Goal: Task Accomplishment & Management: Use online tool/utility

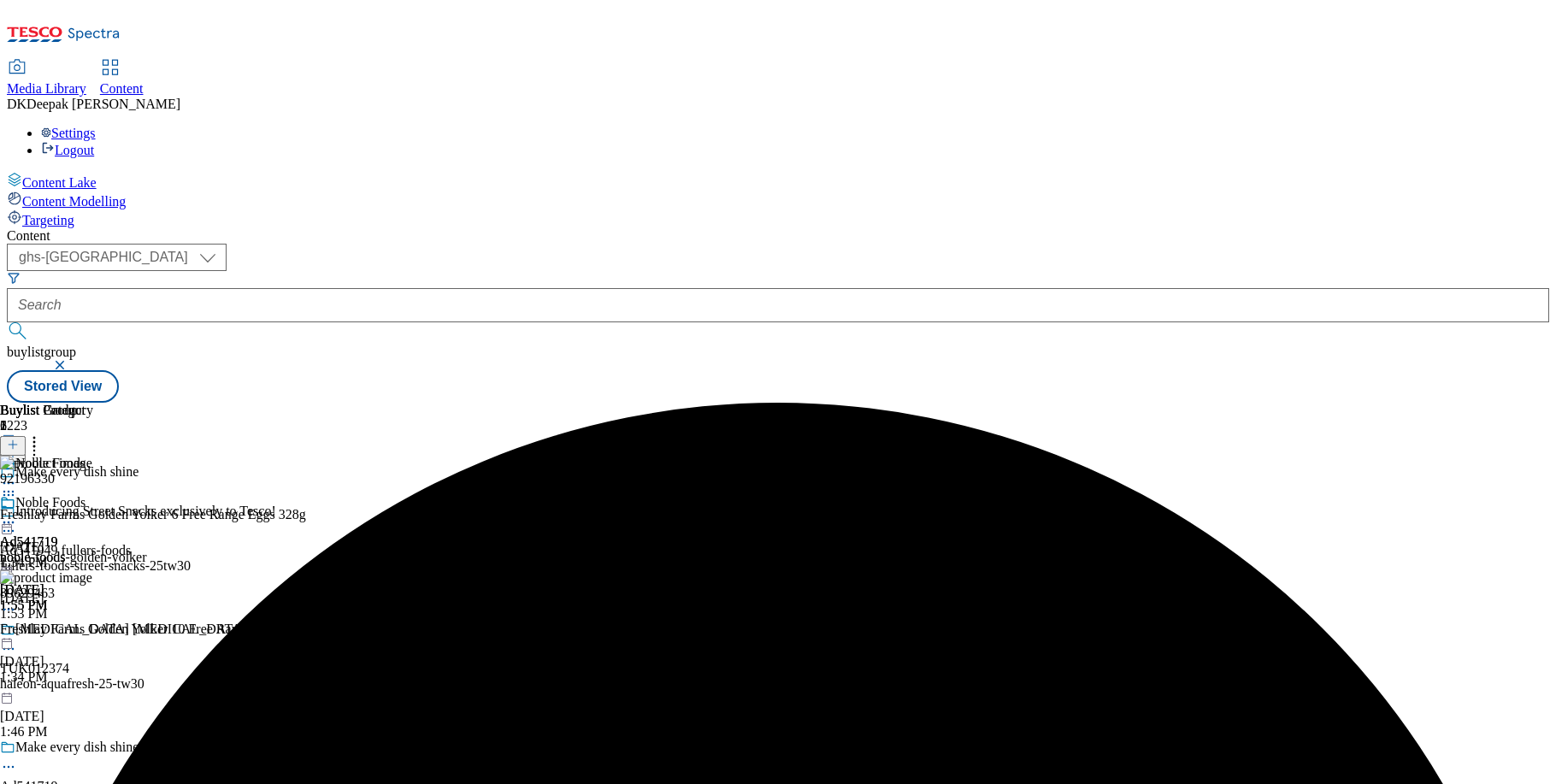
select select "ghs-[GEOGRAPHIC_DATA]"
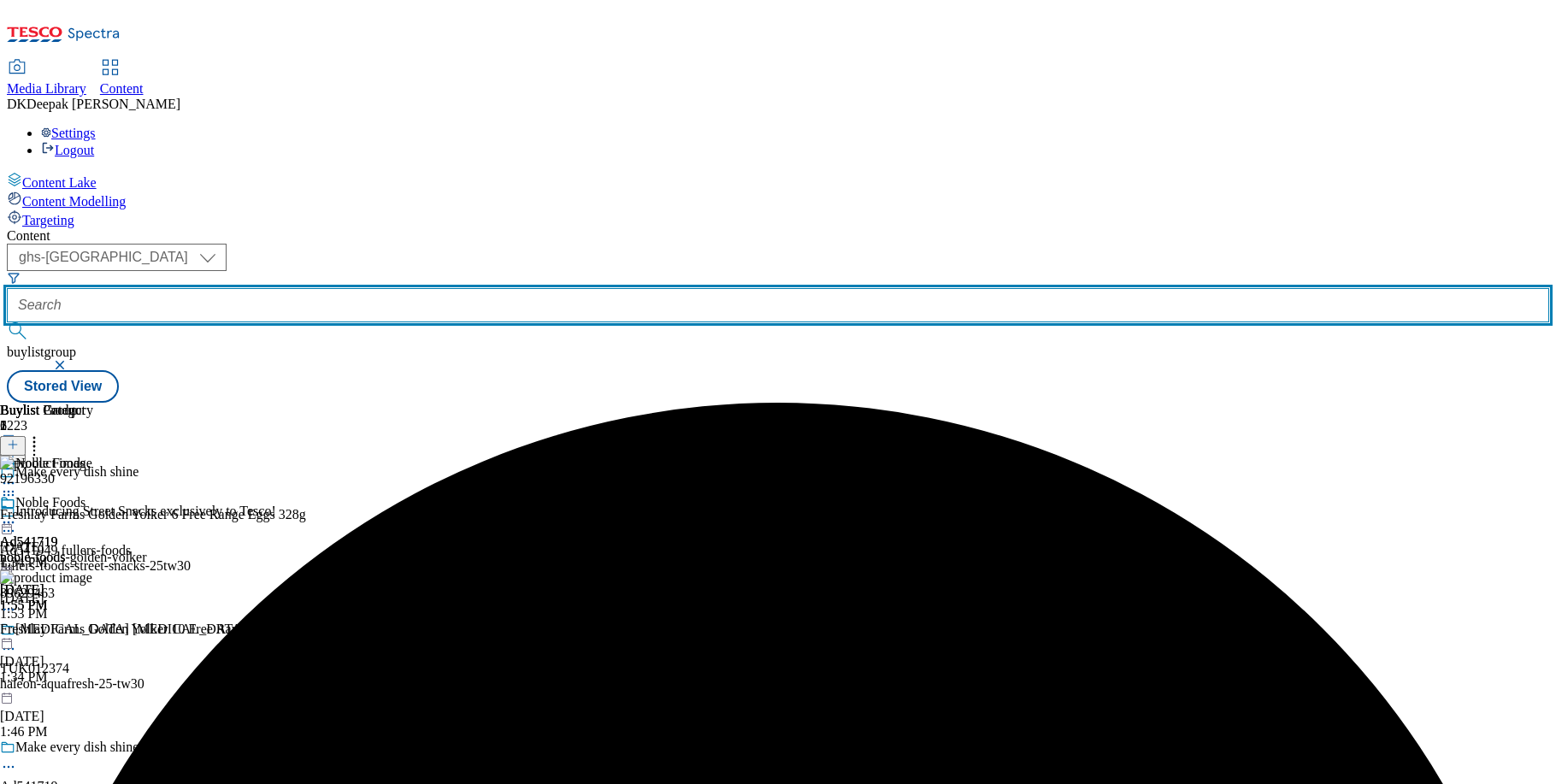
click at [398, 288] on input "text" at bounding box center [778, 305] width 1542 height 35
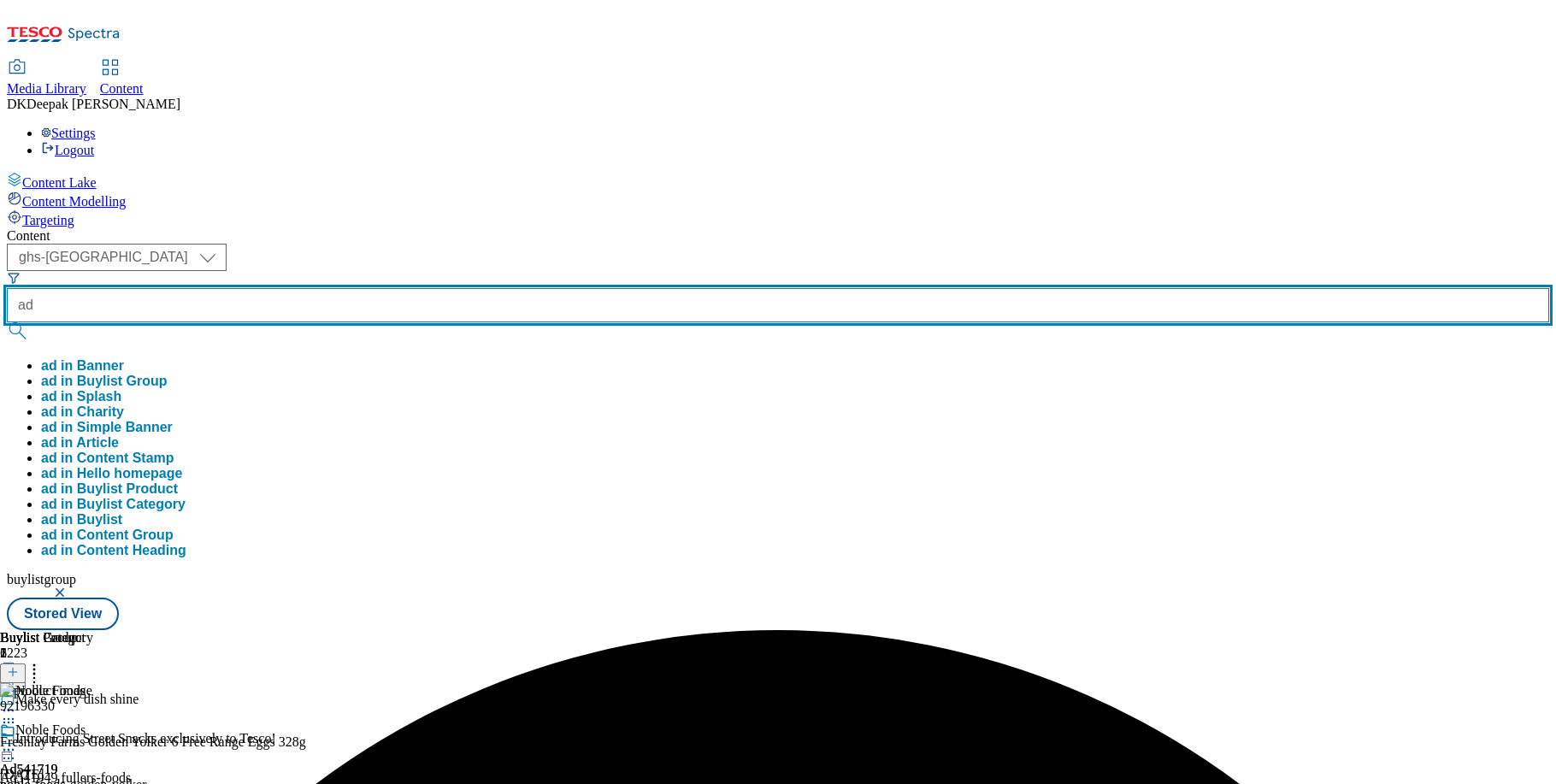
paste input "542108"
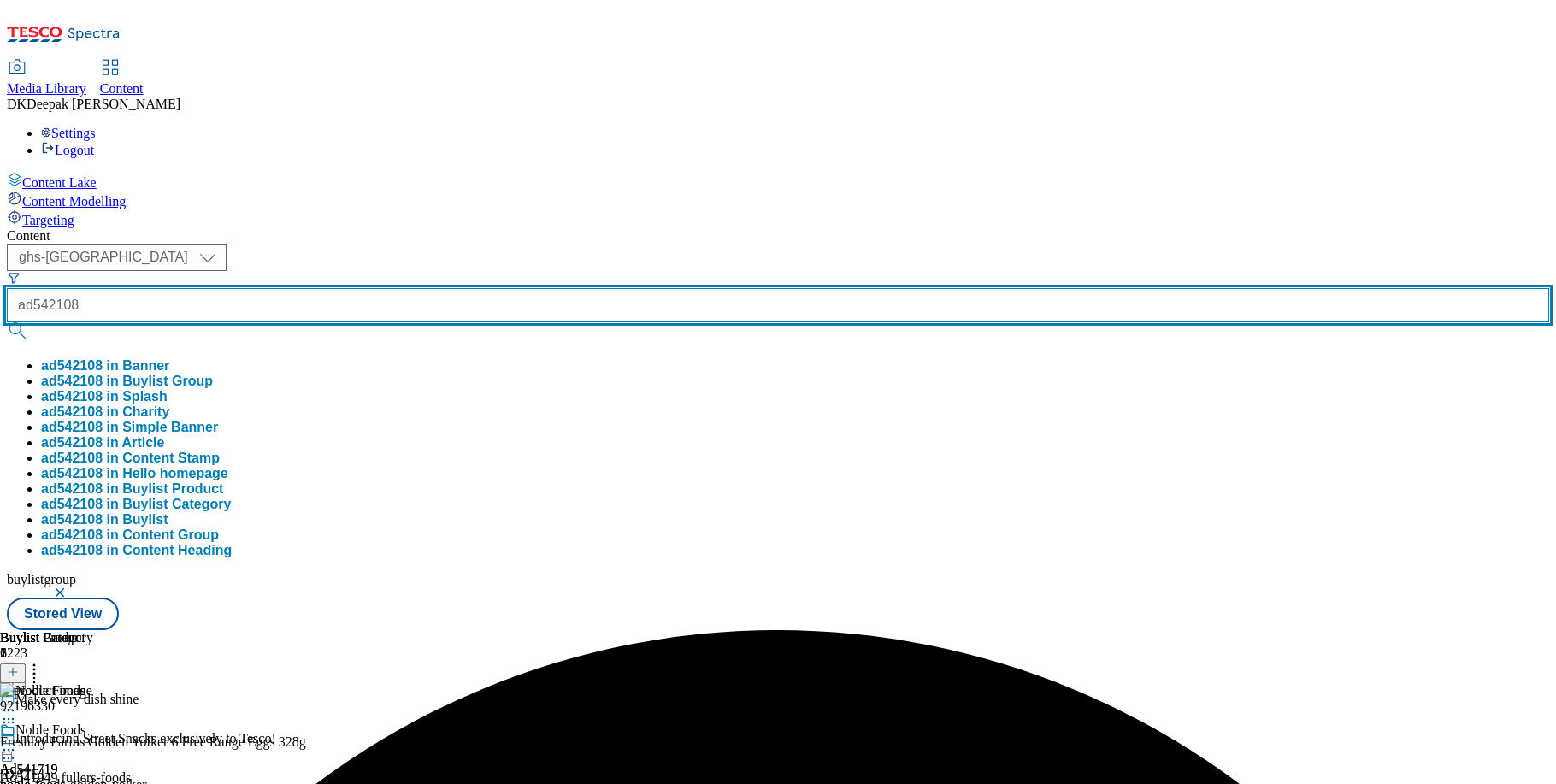
type input "ad542108"
click at [7, 322] on button "submit" at bounding box center [19, 330] width 24 height 17
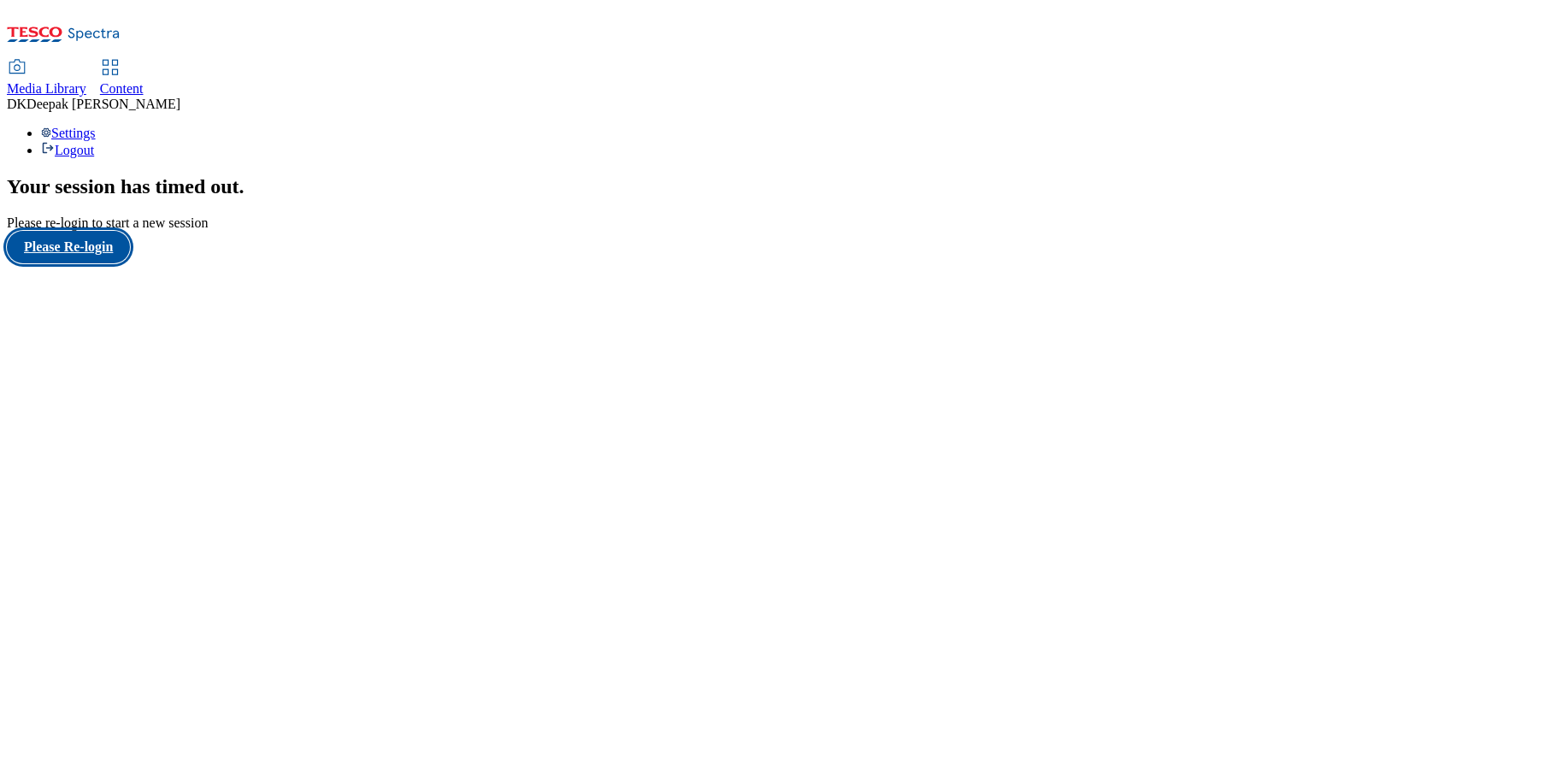
click at [100, 263] on button "Please Re-login" at bounding box center [68, 247] width 124 height 33
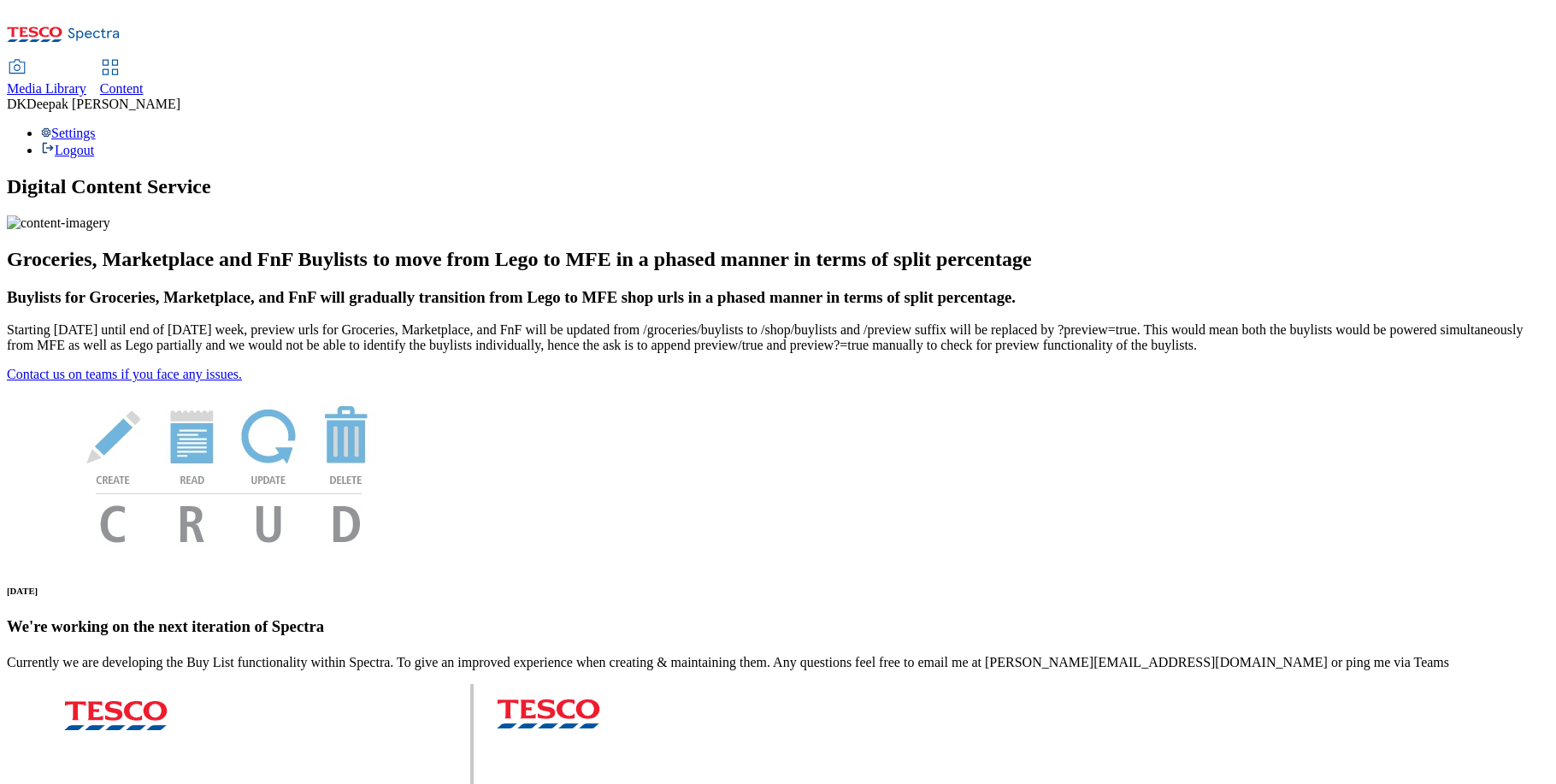
click at [144, 81] on span "Content" at bounding box center [122, 89] width 44 height 15
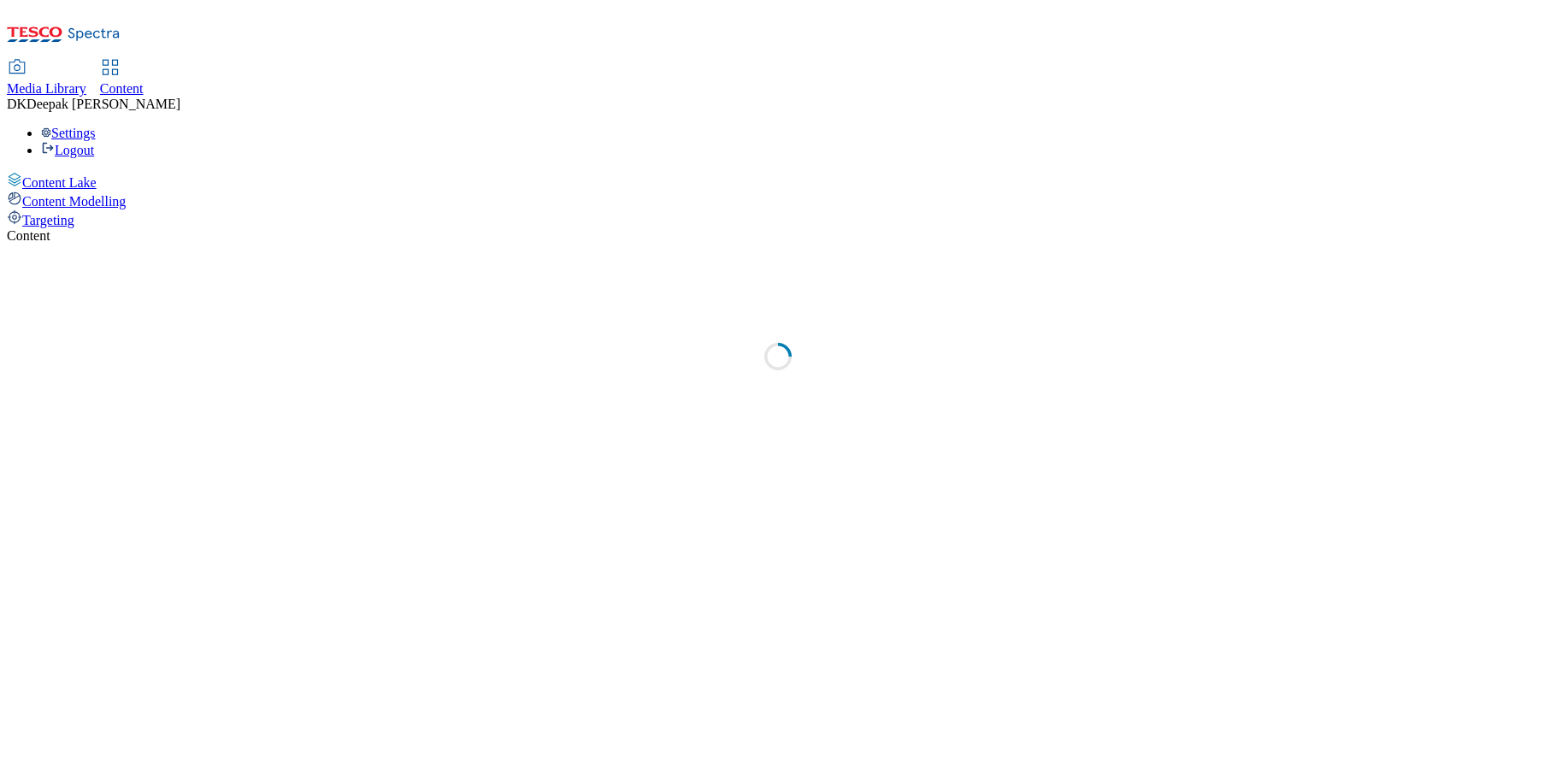
select select "ghs-uk"
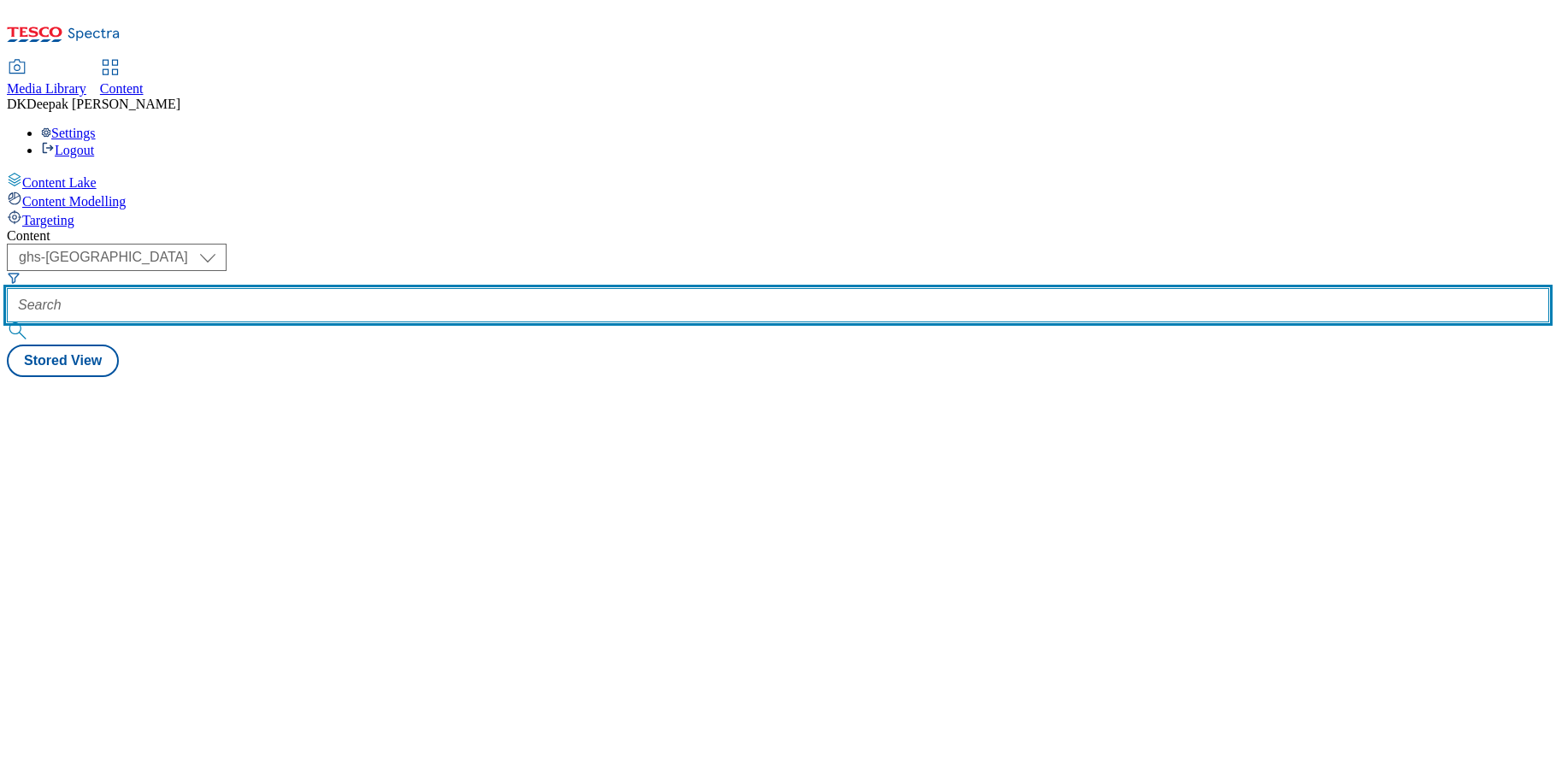
click at [394, 288] on input "text" at bounding box center [778, 305] width 1542 height 35
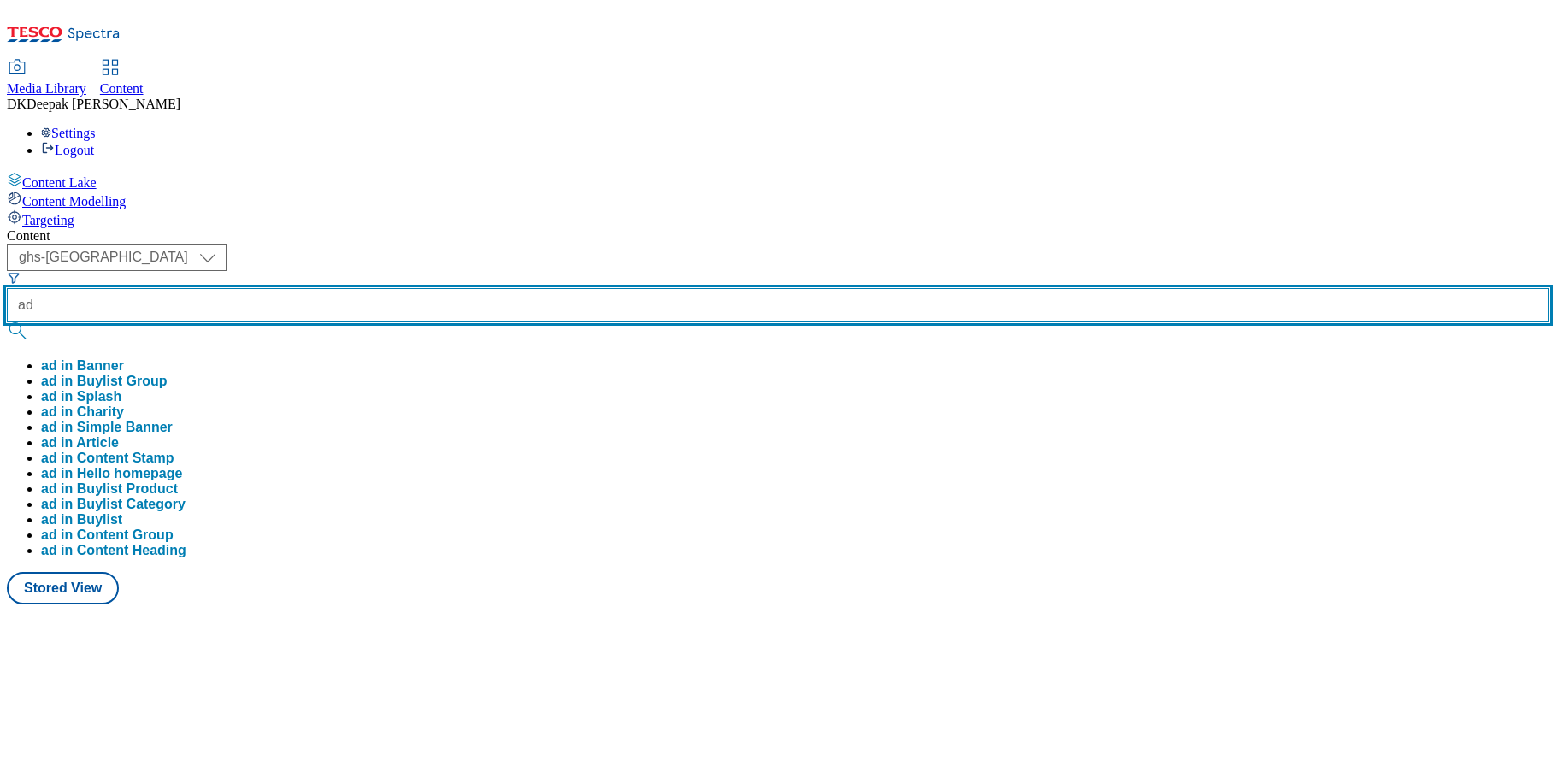
paste input "542108"
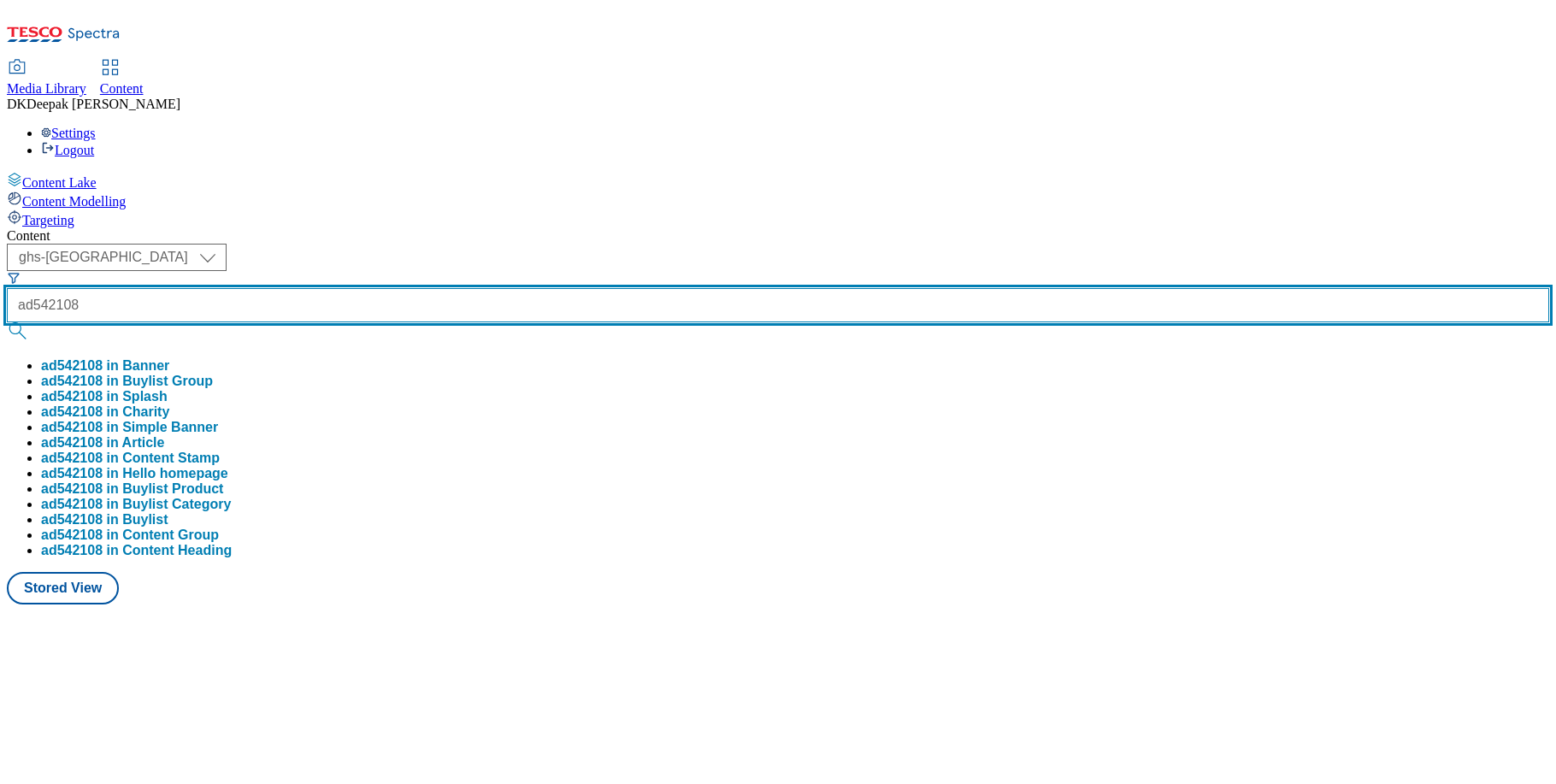
type input "ad542108"
click at [7, 322] on button "submit" at bounding box center [19, 330] width 24 height 17
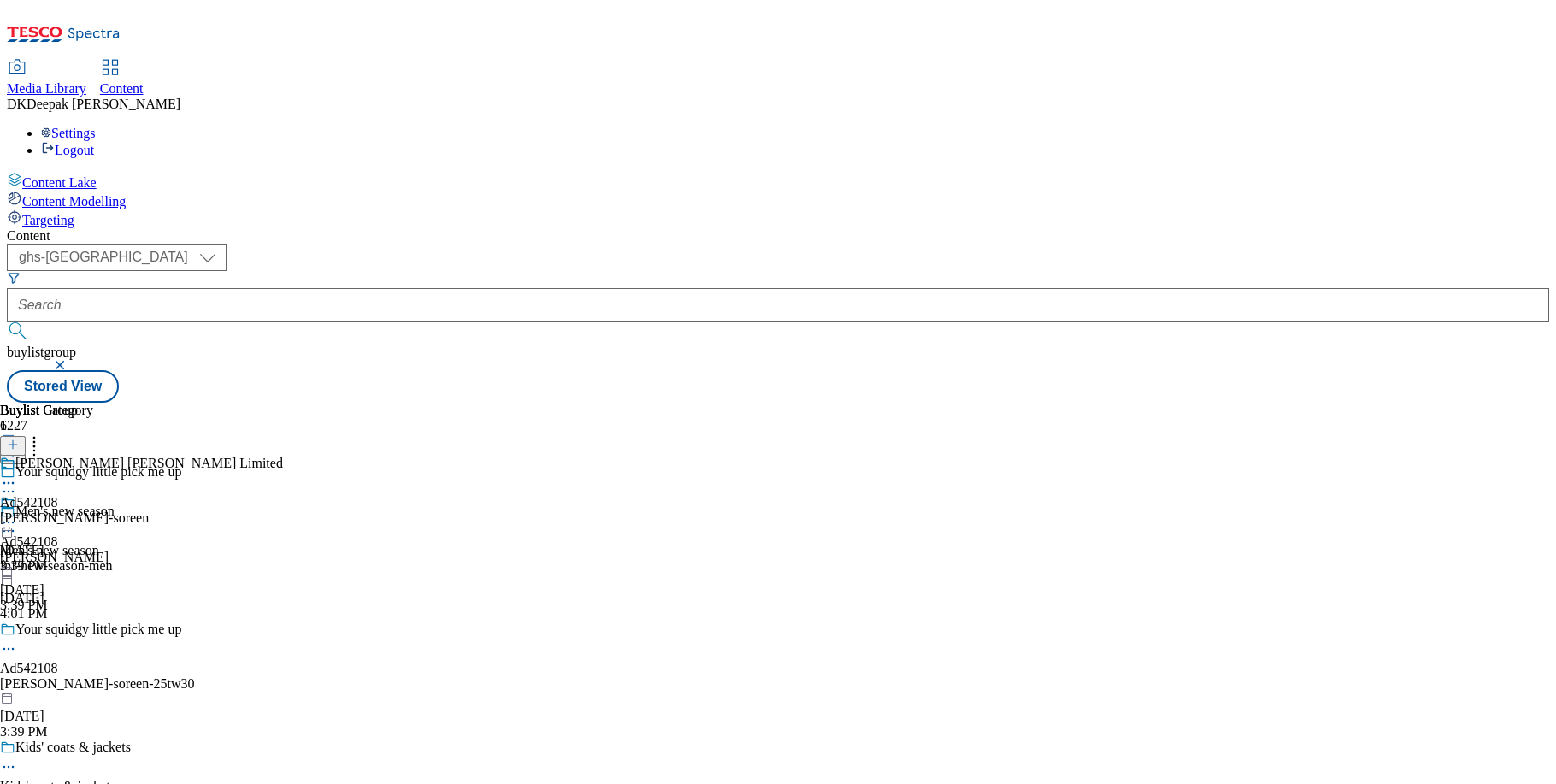
click at [10, 648] on circle at bounding box center [8, 649] width 3 height 3
click at [80, 675] on button "Edit" at bounding box center [57, 684] width 45 height 20
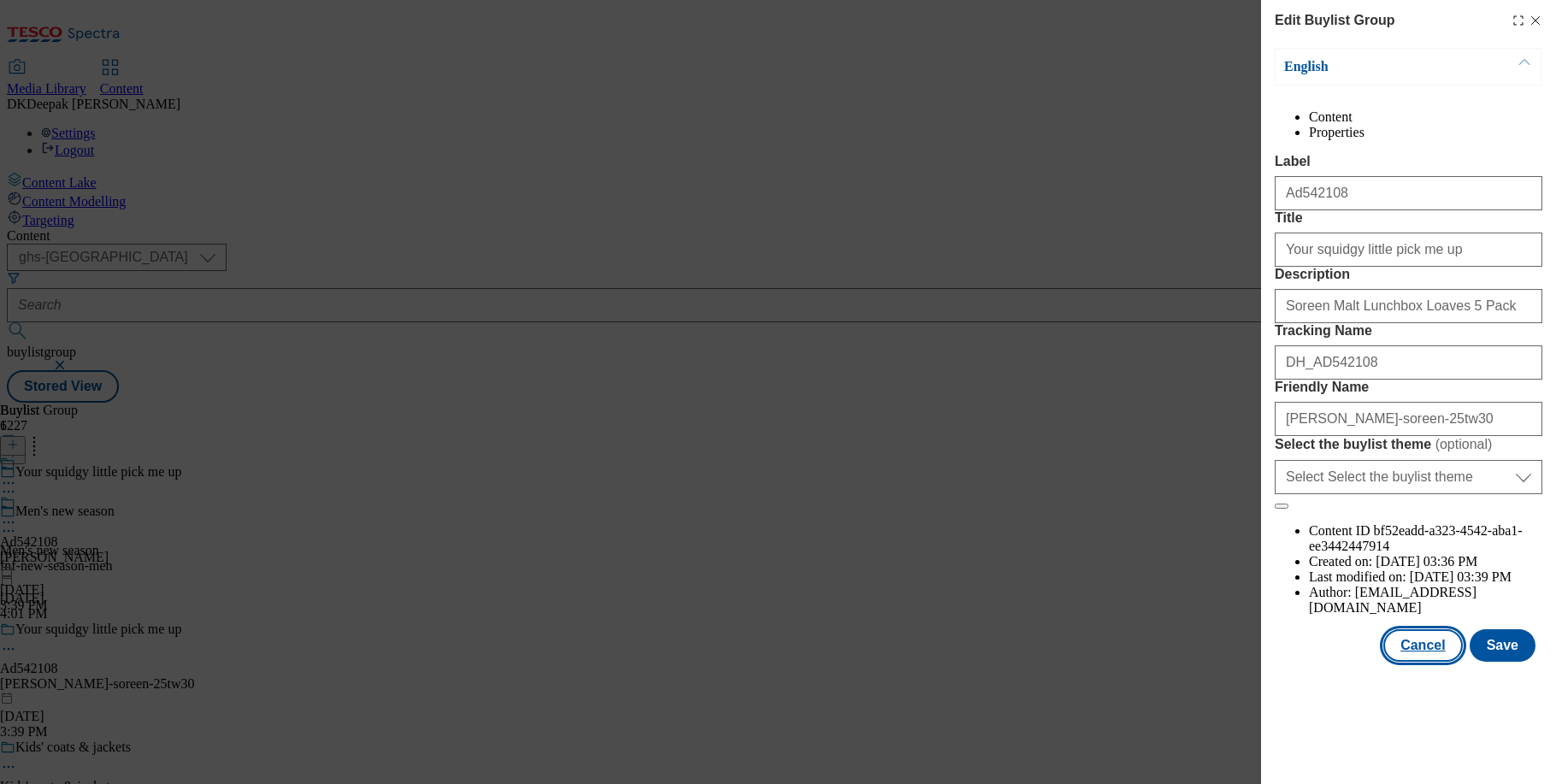
drag, startPoint x: 1442, startPoint y: 716, endPoint x: 1427, endPoint y: 706, distance: 18.0
click at [1442, 661] on button "Cancel" at bounding box center [1422, 646] width 79 height 33
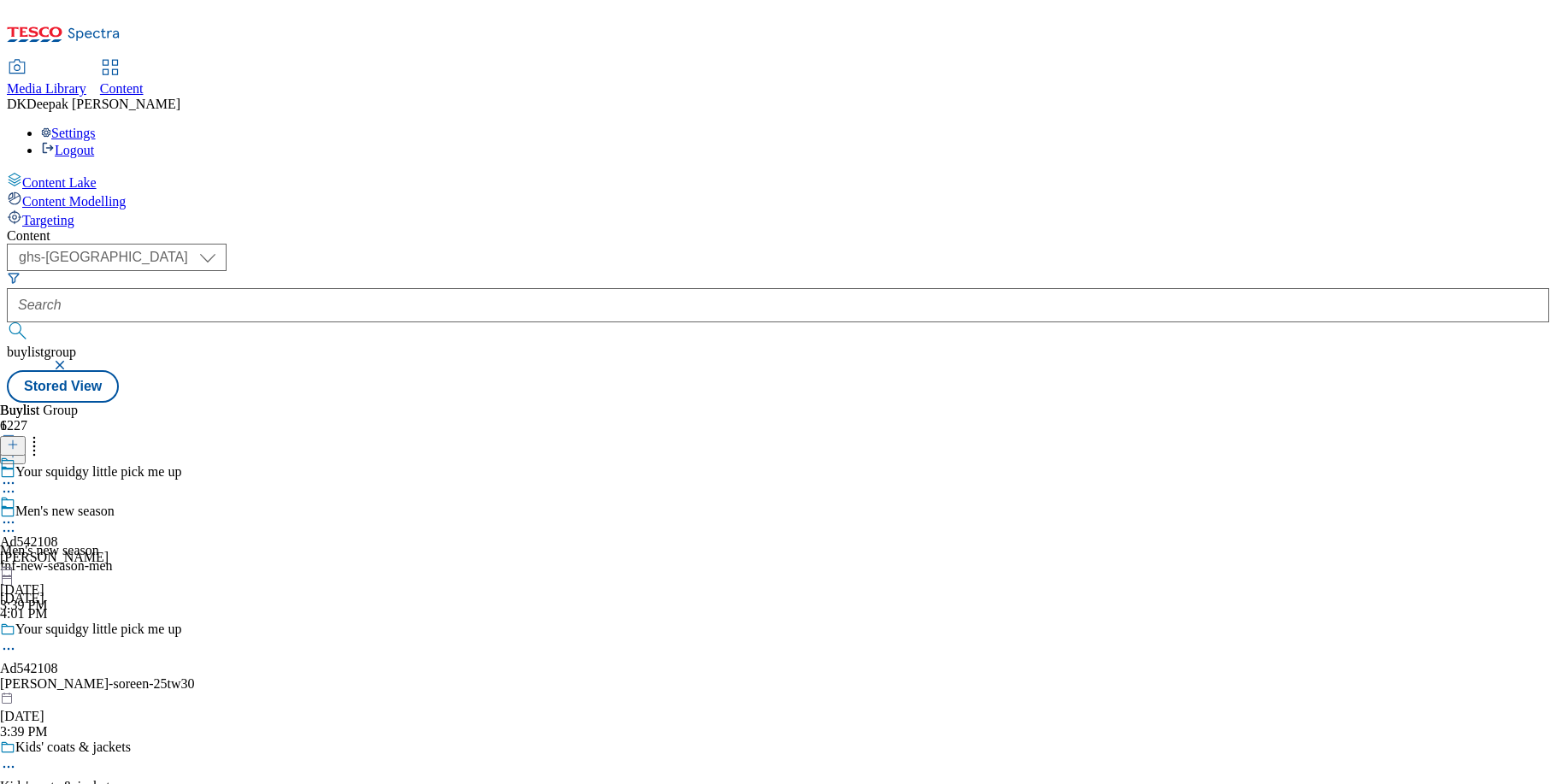
click at [109, 550] on div "gibbs-croft" at bounding box center [54, 558] width 109 height 15
click at [10, 521] on circle at bounding box center [8, 522] width 3 height 3
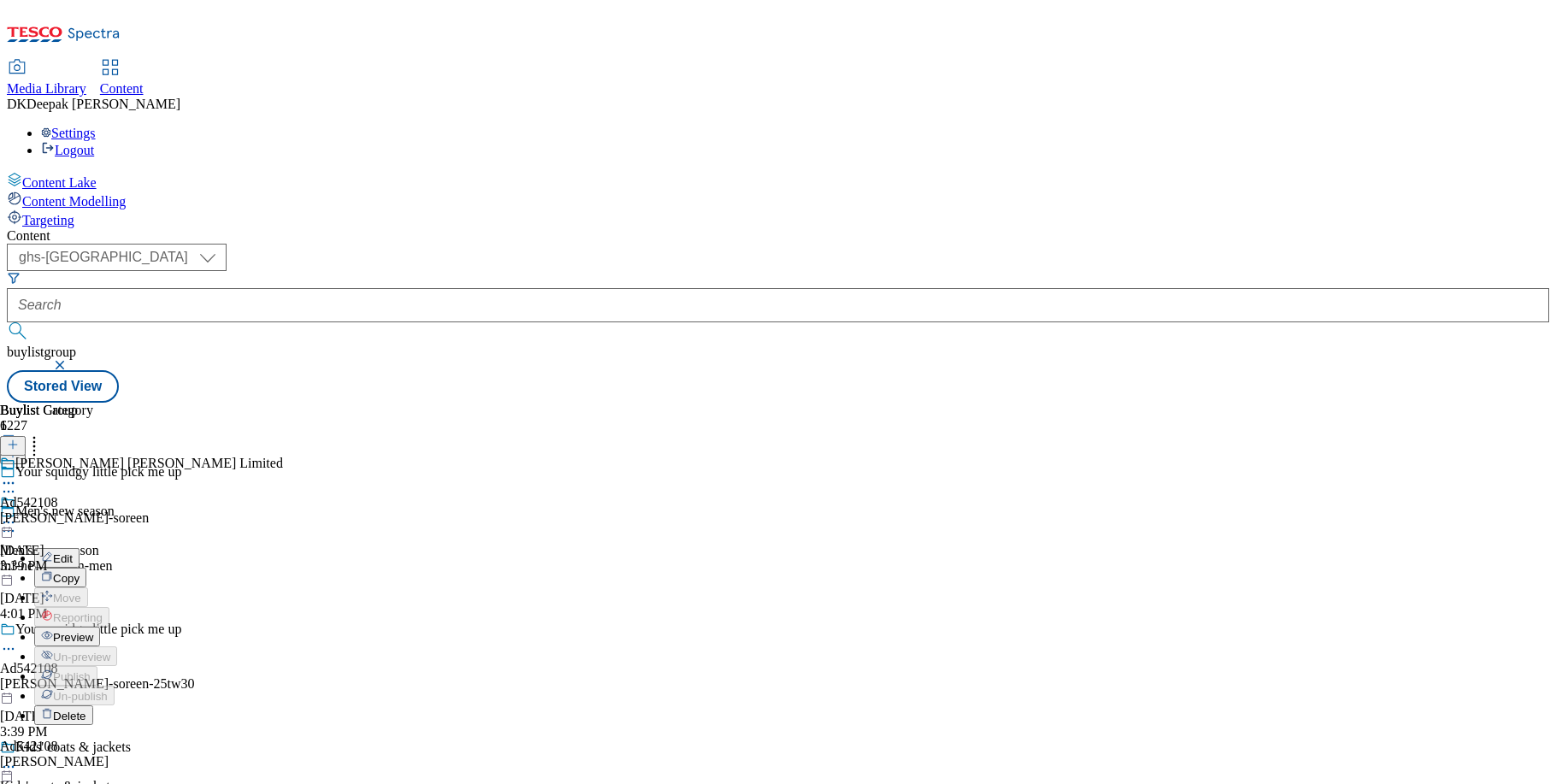
click at [80, 548] on button "Edit" at bounding box center [57, 558] width 45 height 20
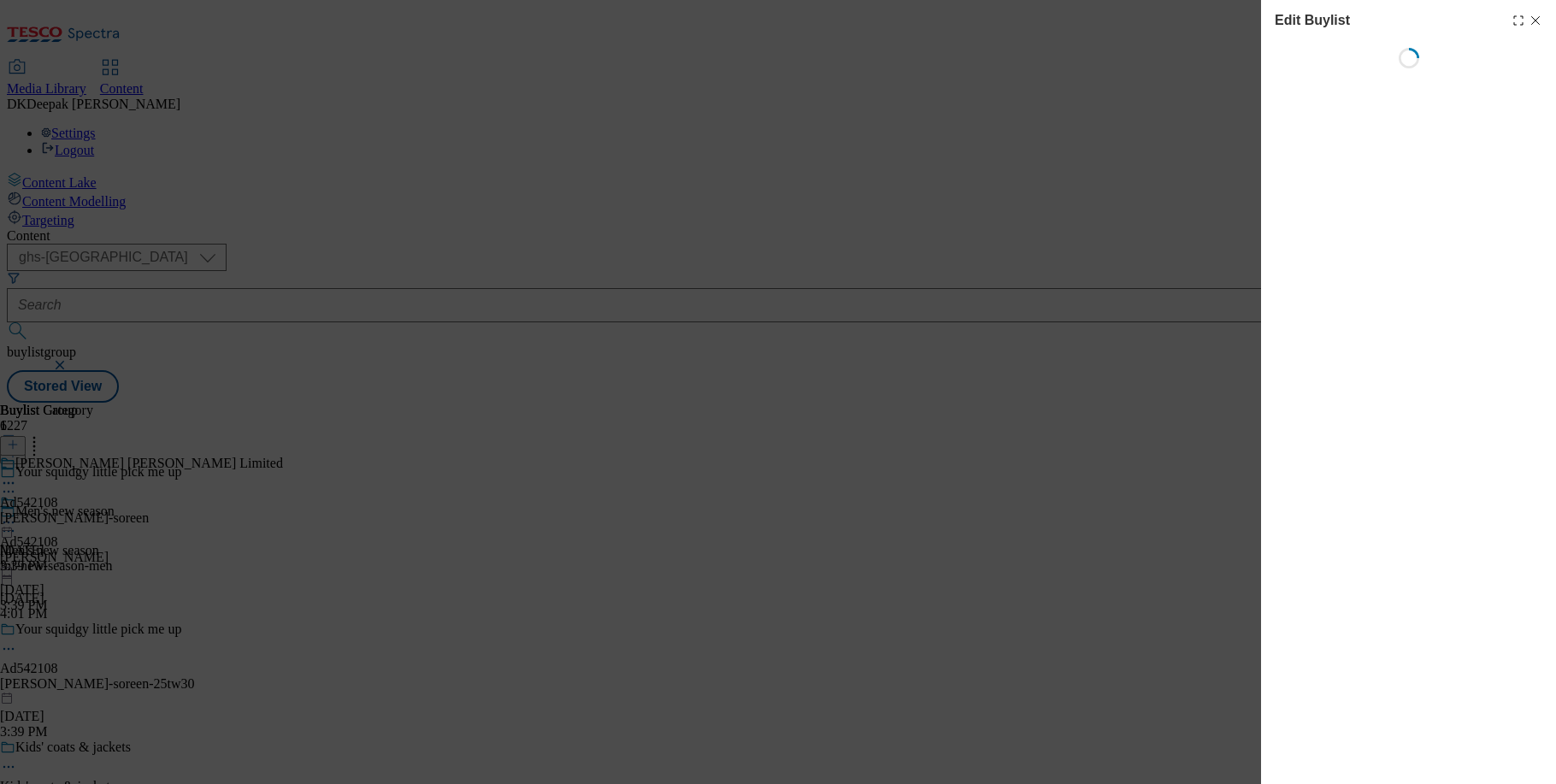
select select "tactical"
select select "supplier funded short term 1-3 weeks"
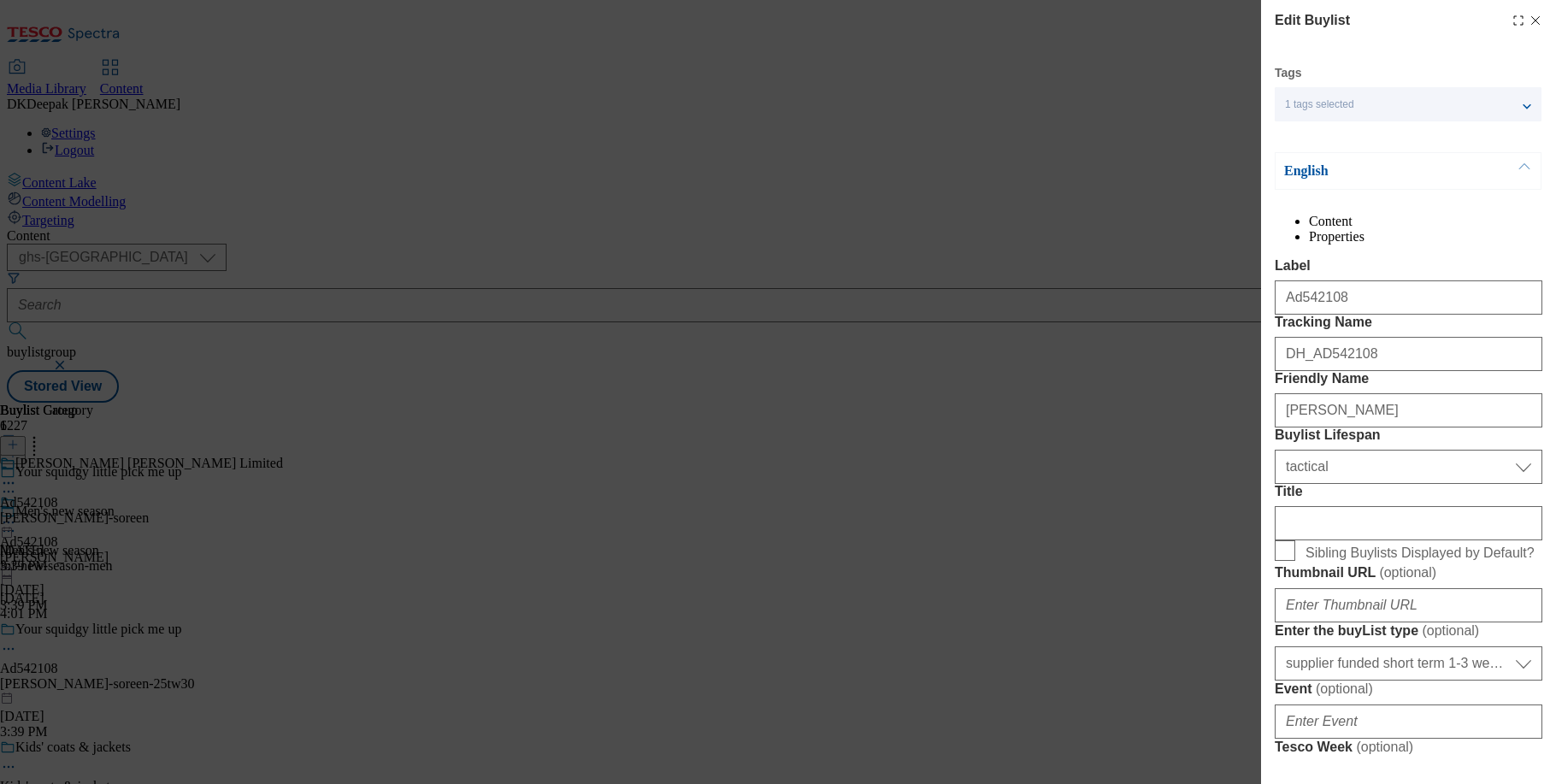
select select "Banner"
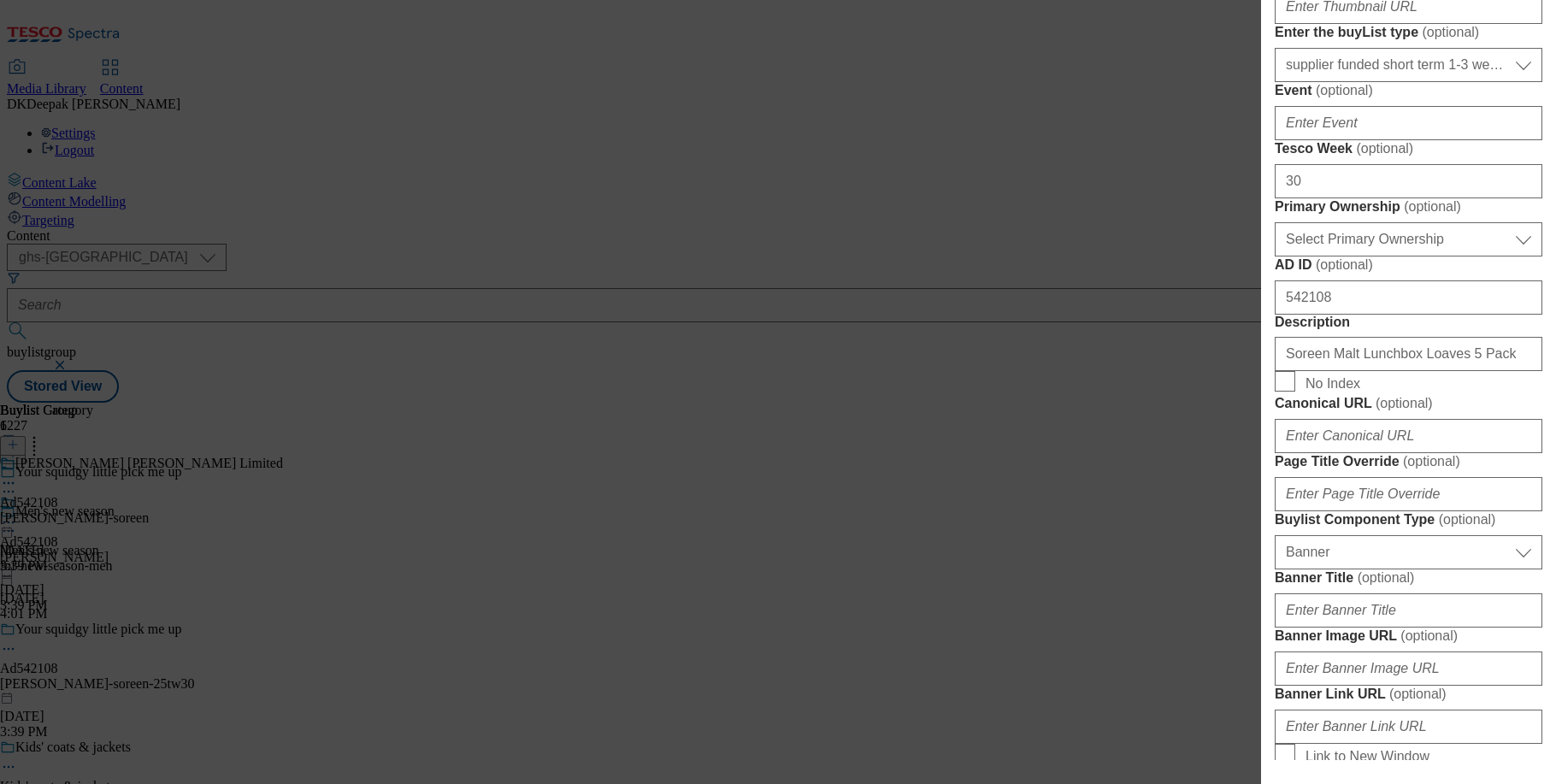
scroll to position [684, 0]
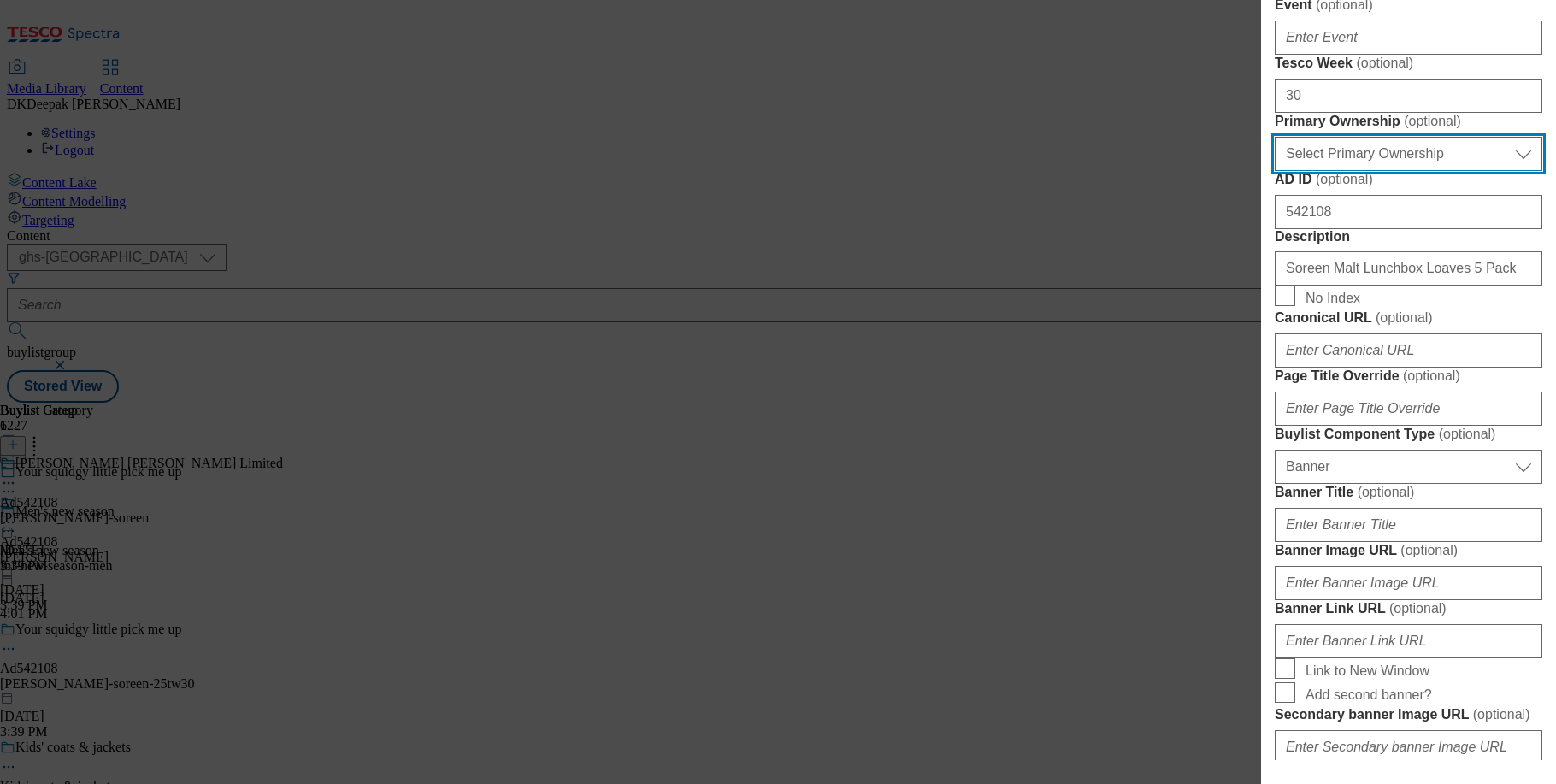
click at [1415, 171] on select "Select Primary Ownership tesco dunnhumby" at bounding box center [1408, 153] width 268 height 35
select select "dunnhumby"
click at [1274, 171] on select "Select Primary Ownership tesco dunnhumby" at bounding box center [1408, 153] width 268 height 35
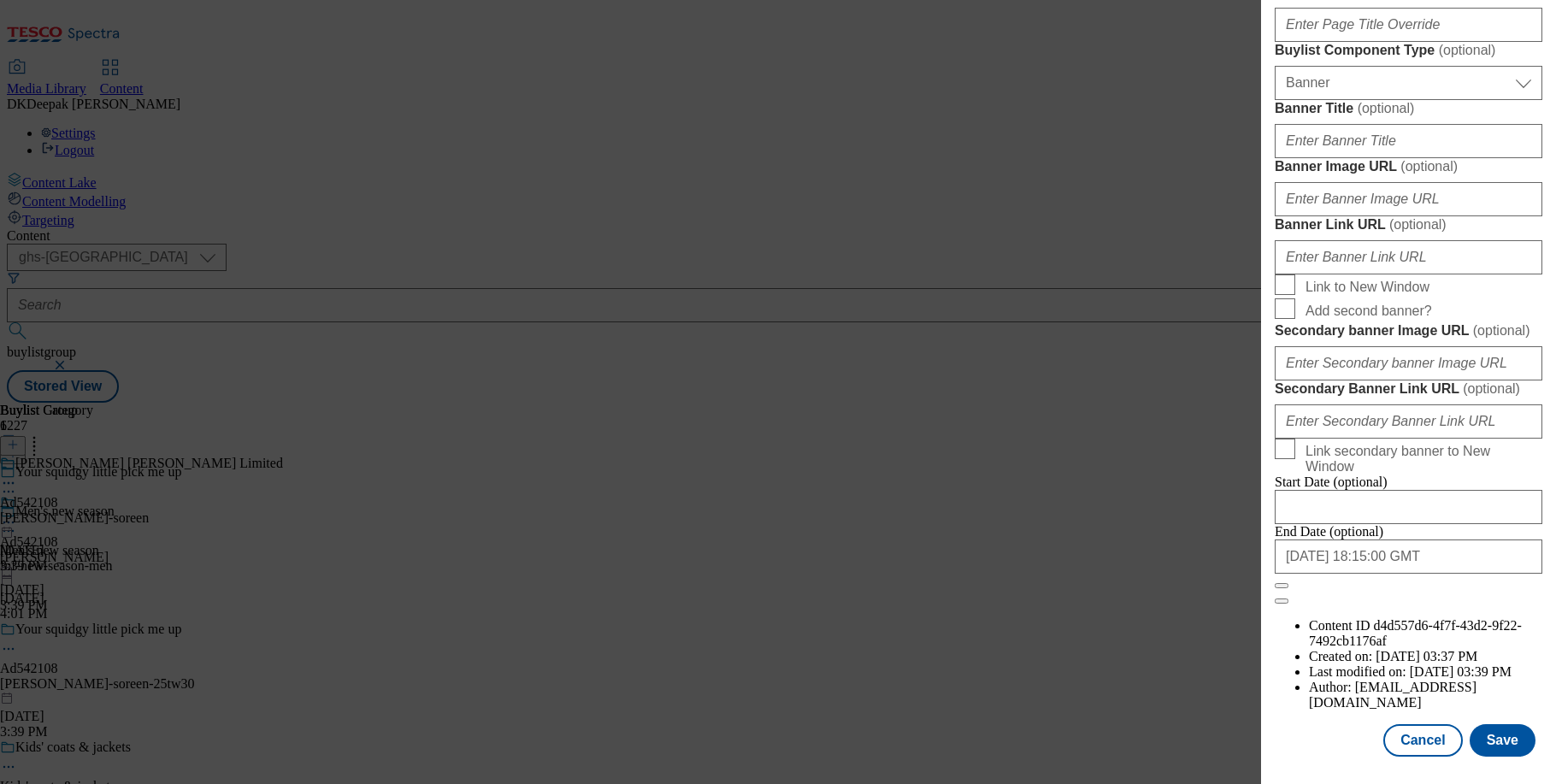
scroll to position [1703, 0]
click at [1486, 738] on button "Save" at bounding box center [1503, 740] width 65 height 33
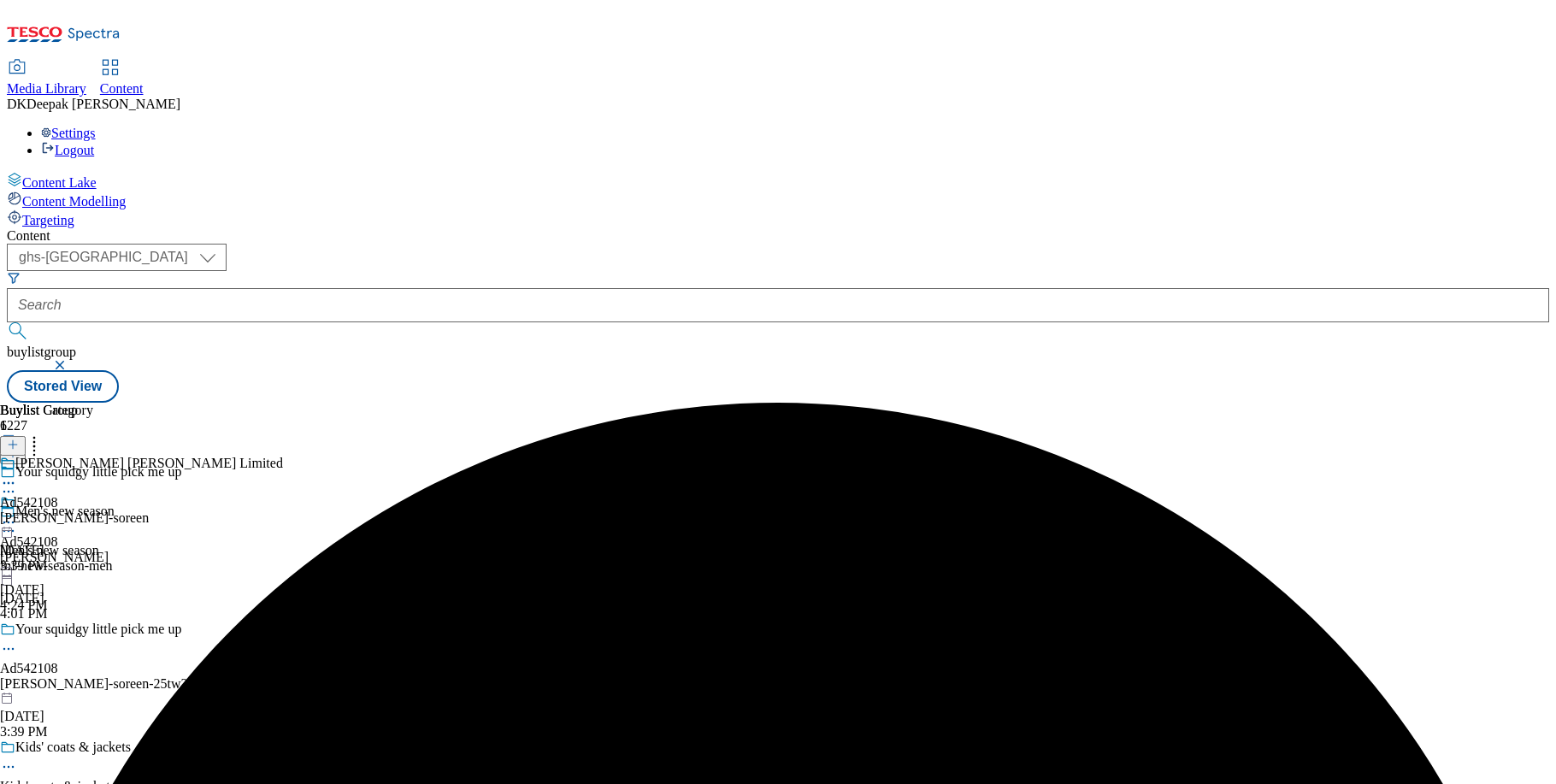
click at [283, 511] on div "gibbs-croft-soreen" at bounding box center [141, 518] width 283 height 15
click at [17, 514] on icon at bounding box center [8, 522] width 17 height 17
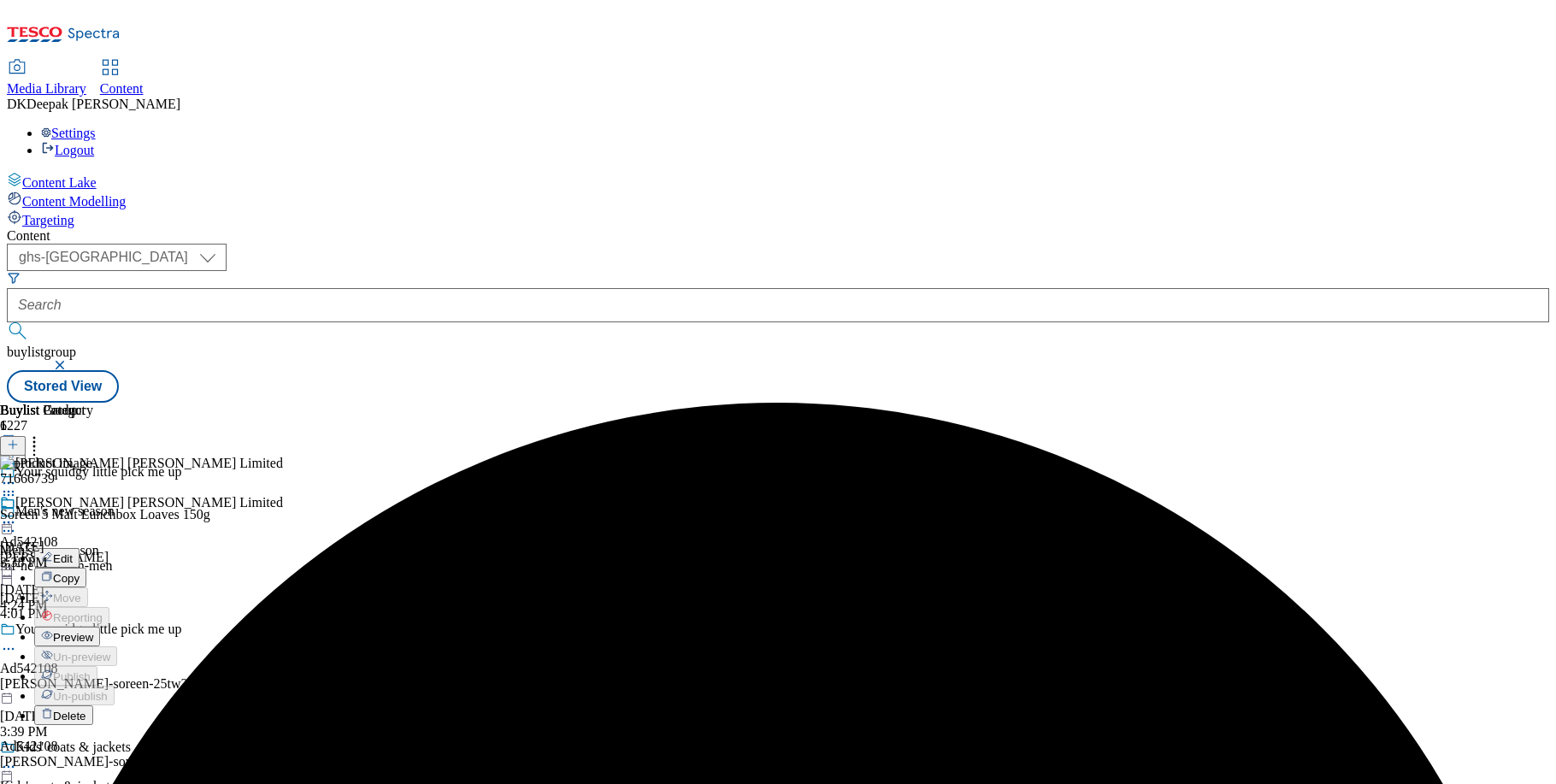
click at [80, 548] on button "Edit" at bounding box center [57, 558] width 45 height 20
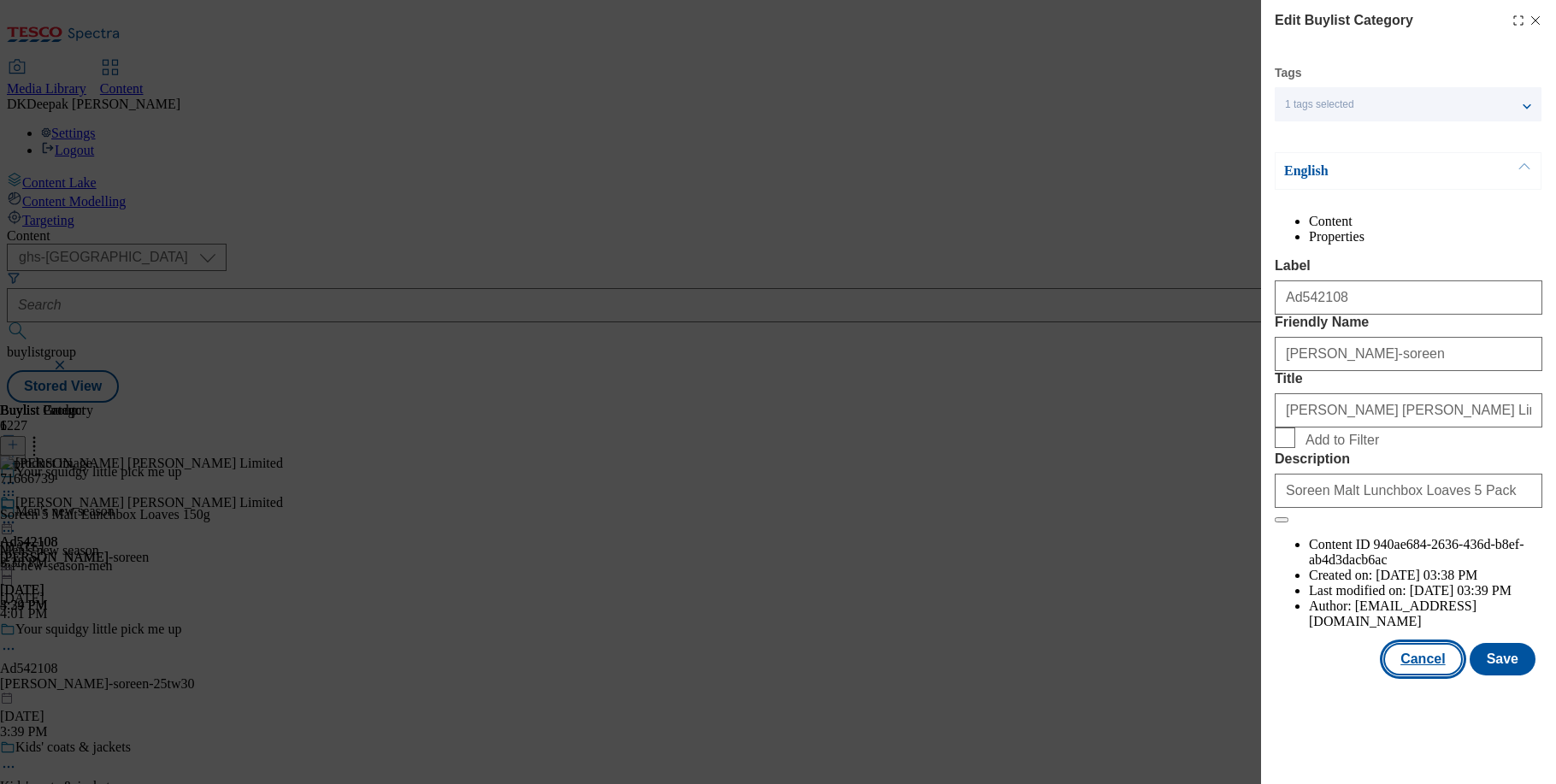
click at [1447, 675] on button "Cancel" at bounding box center [1422, 659] width 79 height 33
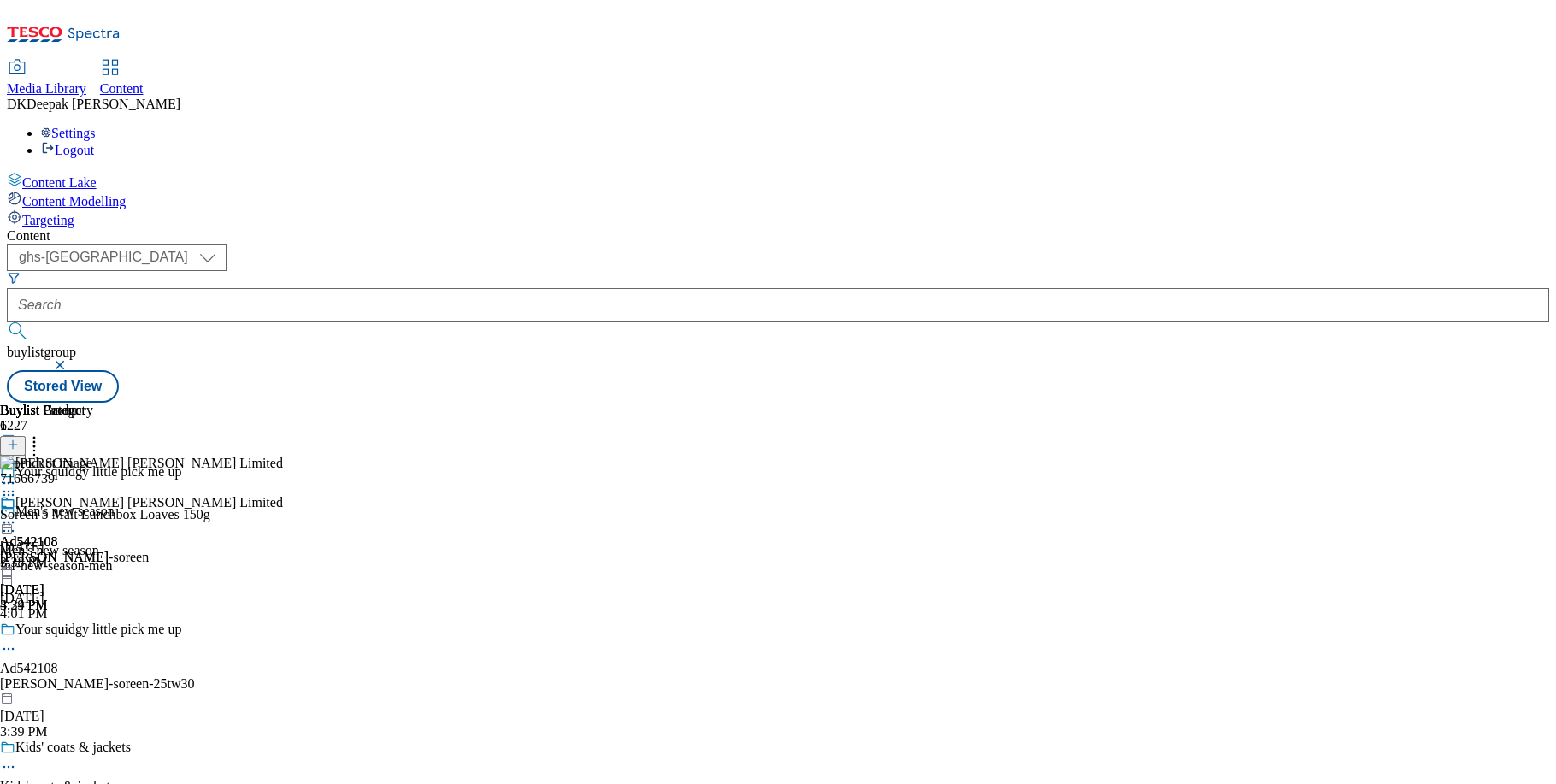
click at [17, 514] on icon at bounding box center [8, 522] width 17 height 17
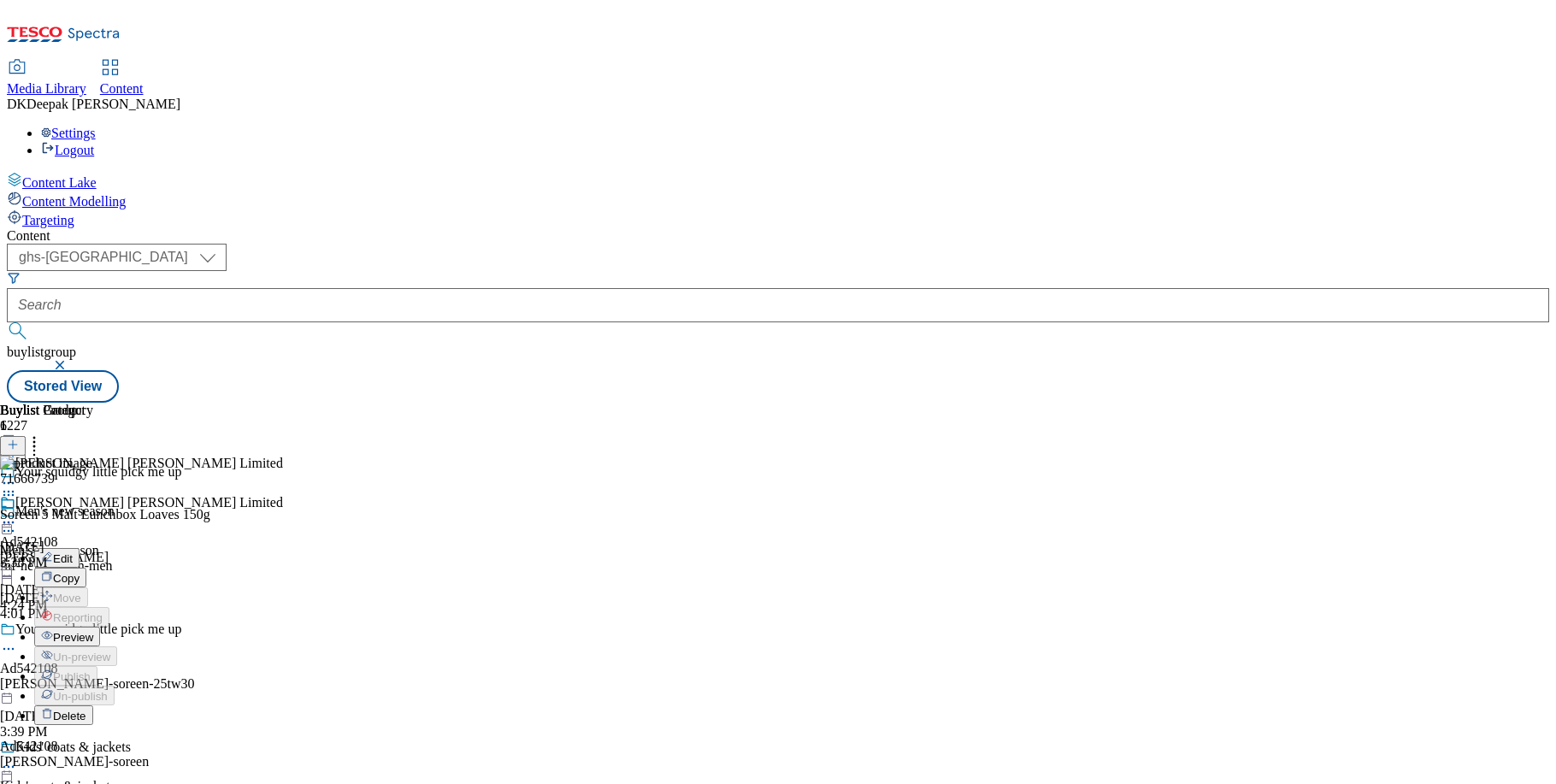
click at [94, 631] on span "Preview" at bounding box center [73, 637] width 40 height 13
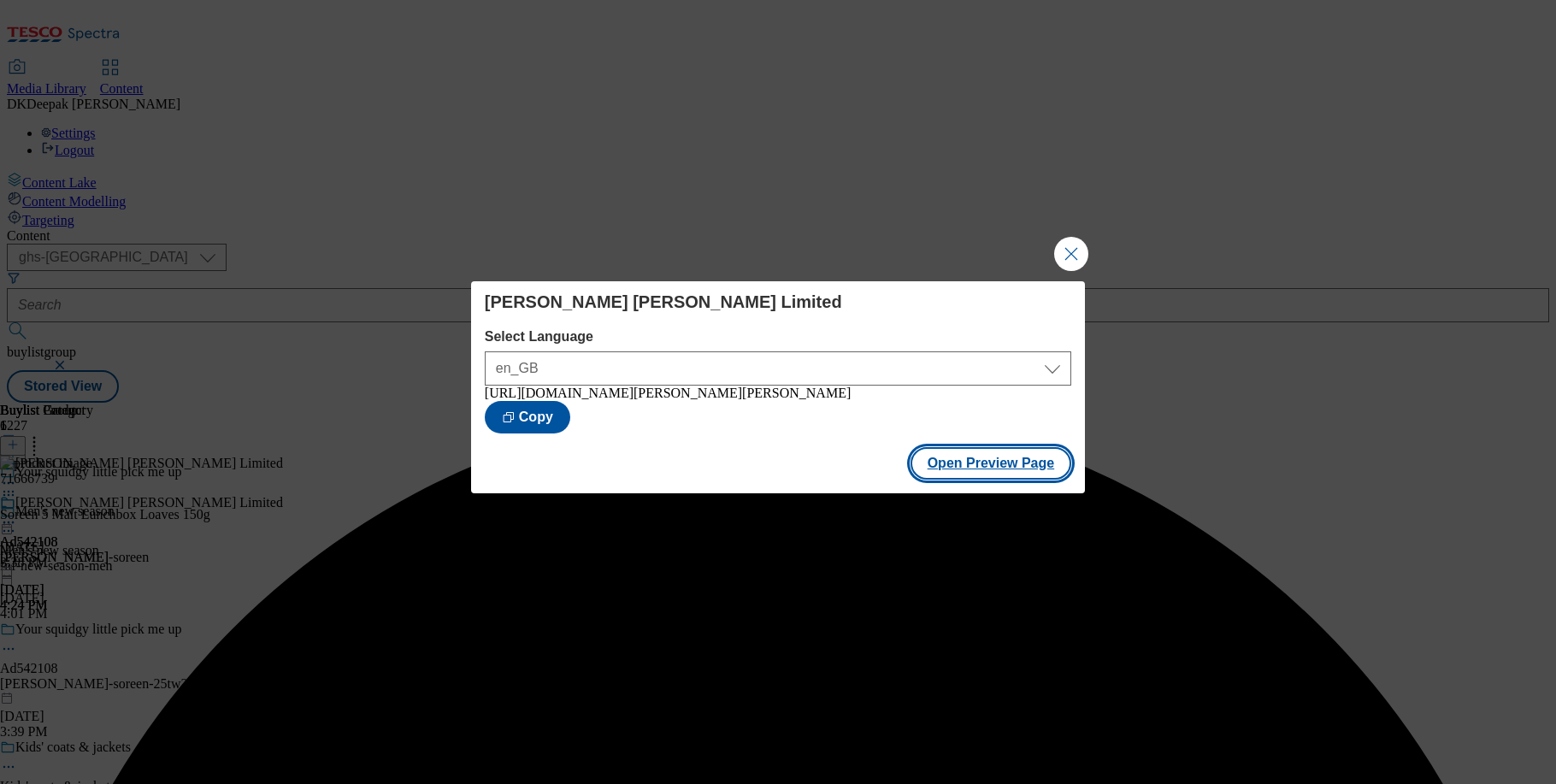
click at [1004, 461] on button "Open Preview Page" at bounding box center [991, 463] width 162 height 33
click at [1073, 252] on button "Close Modal" at bounding box center [1071, 254] width 35 height 35
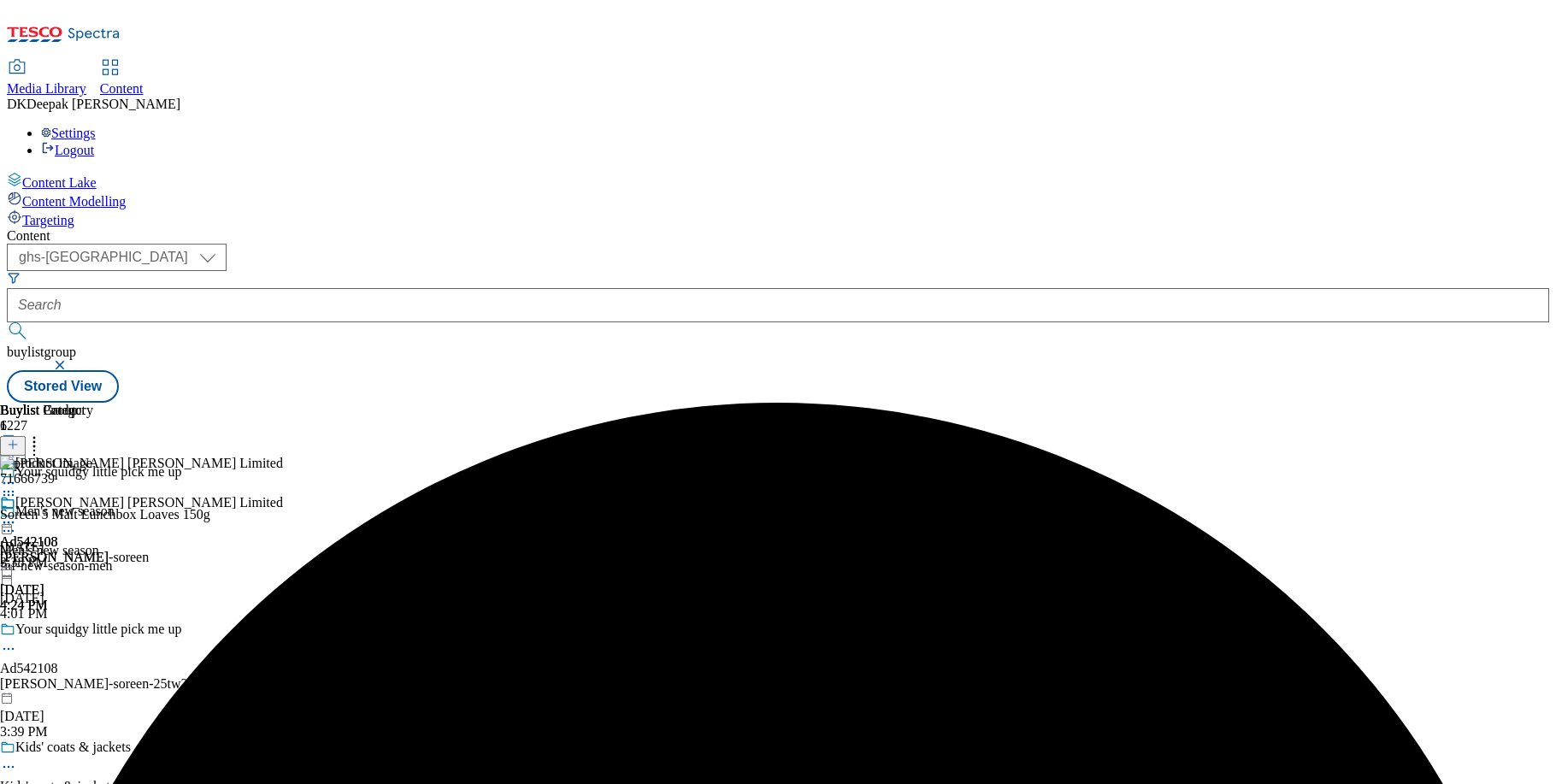
click at [17, 514] on icon at bounding box center [8, 522] width 17 height 17
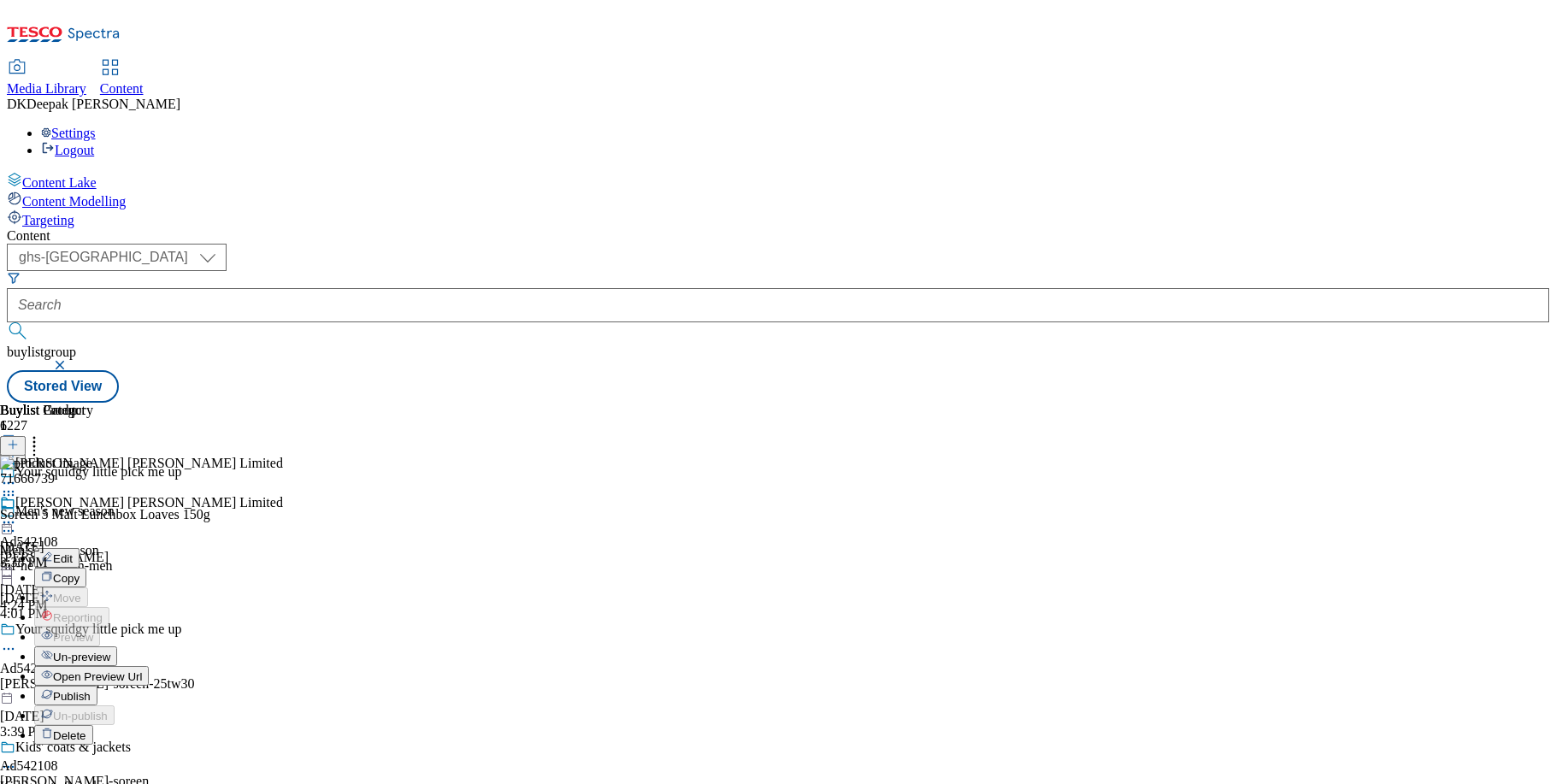
click at [91, 690] on span "Publish" at bounding box center [72, 696] width 37 height 13
